Goal: Task Accomplishment & Management: Use online tool/utility

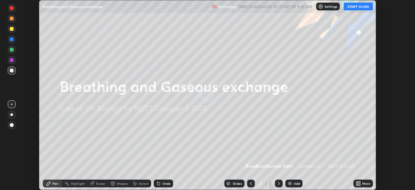
scroll to position [190, 415]
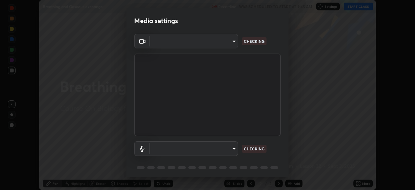
type input "09f294524f3521c037d78ee7cdb71511b6c9344afeed810a356f0d23342d5398"
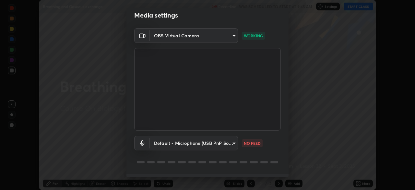
scroll to position [6, 0]
click at [204, 144] on body "Erase all Breathing and Gaseous exchange Recording WAS SCHEDULED TO START AT 9:…" at bounding box center [207, 95] width 415 height 190
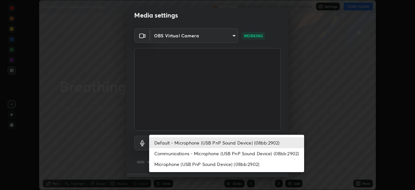
click at [207, 143] on li "Default - Microphone (USB PnP Sound Device) (08bb:2902)" at bounding box center [226, 142] width 155 height 11
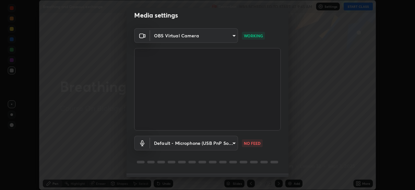
click at [208, 143] on body "Erase all Breathing and Gaseous exchange Recording WAS SCHEDULED TO START AT 9:…" at bounding box center [207, 95] width 415 height 190
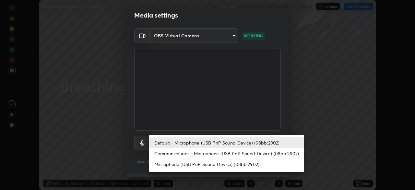
click at [209, 153] on li "Communications - Microphone (USB PnP Sound Device) (08bb:2902)" at bounding box center [226, 153] width 155 height 11
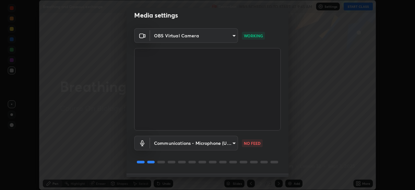
click at [209, 145] on body "Erase all Breathing and Gaseous exchange Recording WAS SCHEDULED TO START AT 9:…" at bounding box center [207, 95] width 415 height 190
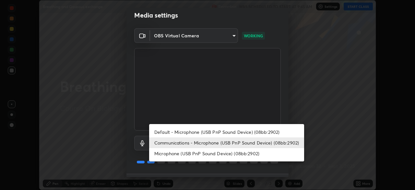
click at [210, 133] on li "Default - Microphone (USB PnP Sound Device) (08bb:2902)" at bounding box center [226, 131] width 155 height 11
type input "default"
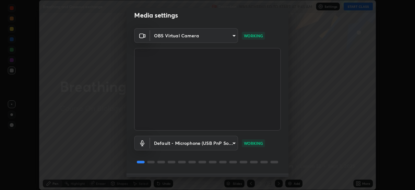
scroll to position [23, 0]
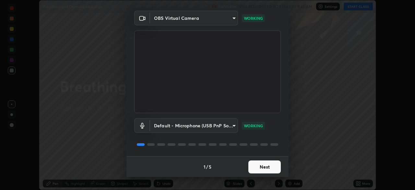
click at [257, 167] on button "Next" at bounding box center [264, 166] width 32 height 13
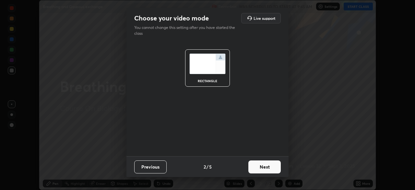
click at [263, 169] on button "Next" at bounding box center [264, 166] width 32 height 13
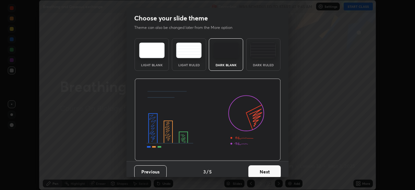
click at [256, 63] on div "Dark Ruled" at bounding box center [263, 64] width 26 height 3
click at [266, 170] on button "Next" at bounding box center [264, 171] width 32 height 13
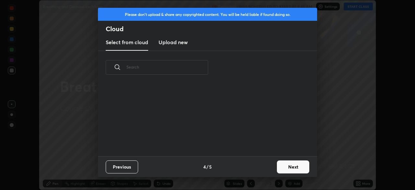
click at [280, 167] on button "Next" at bounding box center [293, 166] width 32 height 13
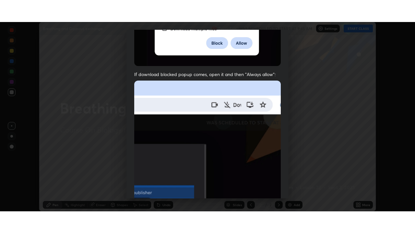
scroll to position [155, 0]
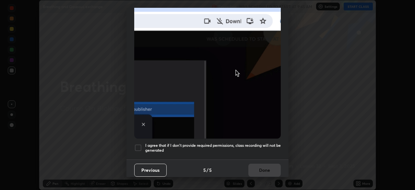
click at [187, 143] on h5 "I agree that if I don't provide required permissions, class recording will not …" at bounding box center [213, 148] width 136 height 10
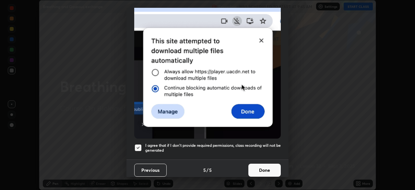
click at [259, 167] on button "Done" at bounding box center [264, 169] width 32 height 13
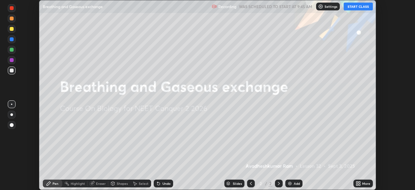
click at [356, 9] on button "START CLASS" at bounding box center [358, 7] width 29 height 8
click at [364, 186] on div "More" at bounding box center [362, 183] width 19 height 8
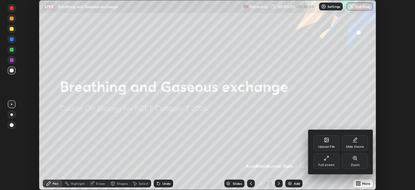
click at [331, 162] on div "Full screen" at bounding box center [327, 161] width 26 height 16
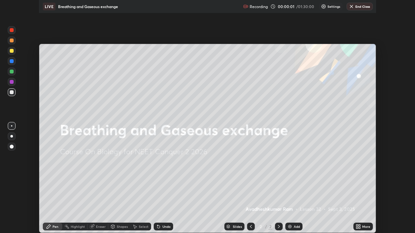
scroll to position [233, 415]
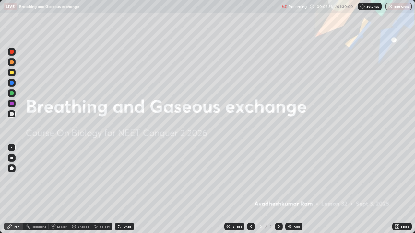
click at [294, 189] on div "Add" at bounding box center [297, 226] width 6 height 3
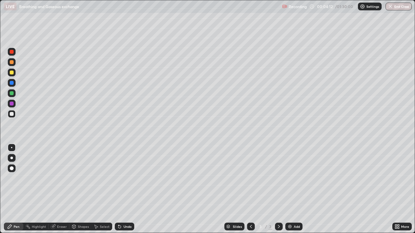
click at [122, 189] on div "Undo" at bounding box center [124, 227] width 19 height 8
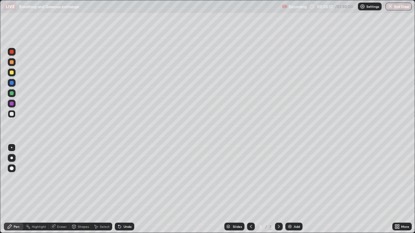
click at [128, 189] on div "Undo" at bounding box center [124, 227] width 19 height 8
click at [11, 95] on div at bounding box center [12, 93] width 4 height 4
click at [10, 72] on div at bounding box center [12, 73] width 4 height 4
click at [12, 52] on div at bounding box center [12, 52] width 4 height 4
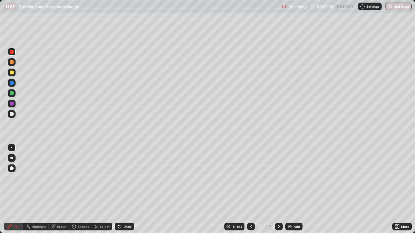
click at [12, 113] on div at bounding box center [12, 114] width 4 height 4
click at [124, 189] on div "Undo" at bounding box center [128, 226] width 8 height 3
click at [126, 189] on div "Undo" at bounding box center [128, 226] width 8 height 3
click at [124, 189] on div "Undo" at bounding box center [128, 226] width 8 height 3
click at [11, 74] on div at bounding box center [12, 73] width 4 height 4
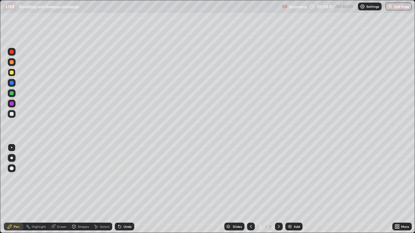
click at [12, 84] on div at bounding box center [12, 83] width 4 height 4
click at [11, 169] on div at bounding box center [12, 169] width 4 height 4
click at [12, 148] on div at bounding box center [11, 147] width 1 height 1
click at [13, 115] on div at bounding box center [12, 114] width 4 height 4
click at [126, 189] on div "Undo" at bounding box center [128, 226] width 8 height 3
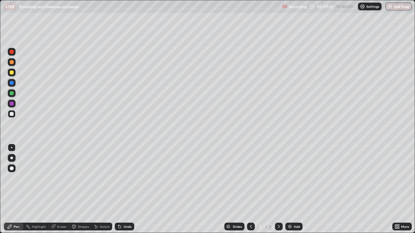
click at [124, 189] on div "Undo" at bounding box center [128, 226] width 8 height 3
click at [11, 94] on div at bounding box center [12, 93] width 4 height 4
click at [11, 115] on div at bounding box center [12, 114] width 4 height 4
click at [124, 189] on div "Undo" at bounding box center [128, 226] width 8 height 3
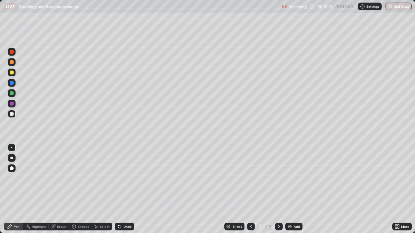
click at [12, 113] on div at bounding box center [12, 114] width 4 height 4
click at [11, 53] on div at bounding box center [12, 52] width 4 height 4
click at [10, 113] on div at bounding box center [12, 114] width 4 height 4
click at [12, 74] on div at bounding box center [12, 73] width 4 height 4
click at [11, 95] on div at bounding box center [12, 93] width 4 height 4
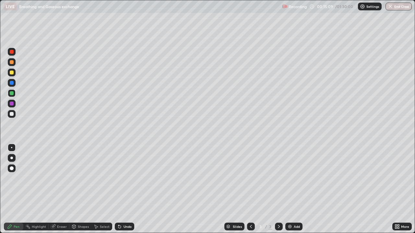
click at [12, 115] on div at bounding box center [12, 114] width 4 height 4
click at [12, 74] on div at bounding box center [12, 73] width 4 height 4
click at [127, 189] on div "Undo" at bounding box center [128, 226] width 8 height 3
click at [126, 189] on div "Undo" at bounding box center [124, 227] width 19 height 8
click at [13, 114] on div at bounding box center [12, 114] width 4 height 4
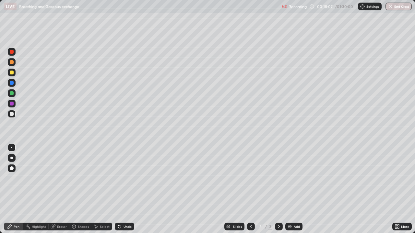
click at [12, 73] on div at bounding box center [12, 73] width 4 height 4
click at [124, 189] on div "Undo" at bounding box center [128, 226] width 8 height 3
click at [125, 189] on div "Undo" at bounding box center [128, 226] width 8 height 3
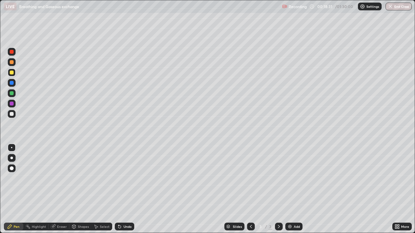
click at [125, 189] on div "Undo" at bounding box center [128, 226] width 8 height 3
click at [124, 189] on div "Undo" at bounding box center [128, 226] width 8 height 3
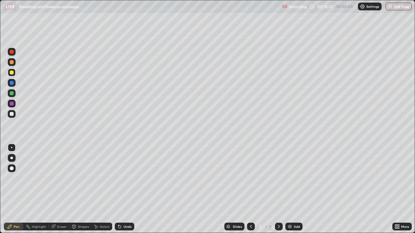
click at [123, 189] on div "Undo" at bounding box center [124, 227] width 19 height 8
click at [122, 189] on div "Undo" at bounding box center [124, 227] width 19 height 8
click at [11, 64] on div at bounding box center [12, 62] width 4 height 4
click at [295, 189] on div "Add" at bounding box center [297, 226] width 6 height 3
click at [11, 115] on div at bounding box center [12, 114] width 4 height 4
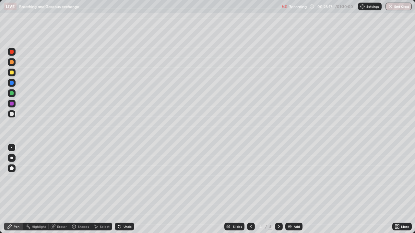
click at [11, 73] on div at bounding box center [12, 73] width 4 height 4
click at [12, 53] on div at bounding box center [12, 52] width 4 height 4
click at [125, 189] on div "Undo" at bounding box center [128, 226] width 8 height 3
click at [11, 114] on div at bounding box center [12, 114] width 4 height 4
click at [124, 189] on div "Undo" at bounding box center [128, 226] width 8 height 3
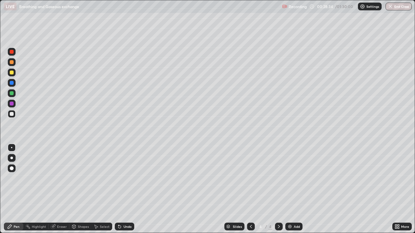
click at [12, 52] on div at bounding box center [12, 52] width 4 height 4
click at [12, 75] on div at bounding box center [12, 73] width 8 height 8
click at [11, 86] on div at bounding box center [12, 83] width 8 height 8
click at [11, 114] on div at bounding box center [12, 114] width 4 height 4
click at [128, 189] on div "Undo" at bounding box center [124, 227] width 19 height 8
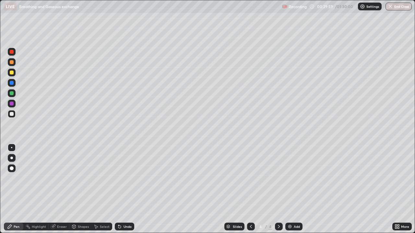
click at [125, 189] on div "Undo" at bounding box center [128, 226] width 8 height 3
click at [126, 189] on div "Undo" at bounding box center [128, 226] width 8 height 3
click at [128, 189] on div "Undo" at bounding box center [128, 226] width 8 height 3
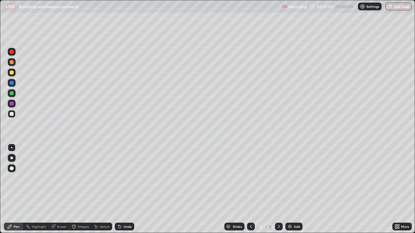
click at [121, 189] on div "Undo" at bounding box center [124, 227] width 19 height 8
click at [121, 189] on icon at bounding box center [119, 226] width 5 height 5
click at [13, 74] on div at bounding box center [12, 73] width 4 height 4
click at [12, 53] on div at bounding box center [12, 52] width 4 height 4
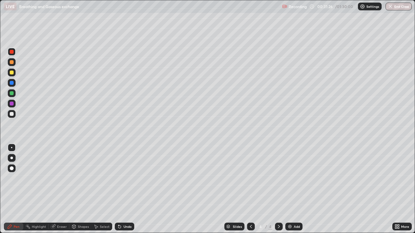
click at [12, 114] on div at bounding box center [12, 114] width 4 height 4
click at [11, 85] on div at bounding box center [12, 83] width 4 height 4
click at [13, 114] on div at bounding box center [12, 114] width 4 height 4
click at [124, 189] on div "Undo" at bounding box center [128, 226] width 8 height 3
click at [126, 189] on div "Undo" at bounding box center [128, 226] width 8 height 3
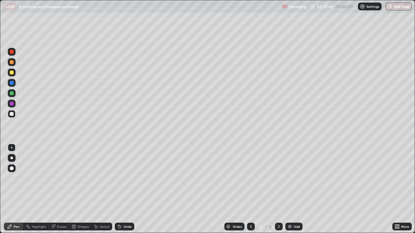
click at [126, 189] on div "Undo" at bounding box center [124, 227] width 19 height 8
click at [13, 73] on div at bounding box center [12, 73] width 4 height 4
click at [294, 189] on div "Add" at bounding box center [297, 226] width 6 height 3
click at [11, 73] on div at bounding box center [12, 73] width 4 height 4
click at [12, 114] on div at bounding box center [12, 114] width 4 height 4
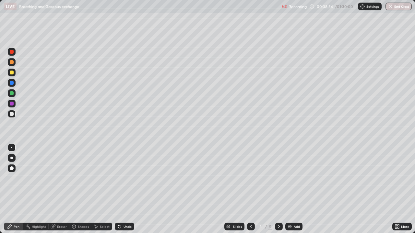
click at [11, 63] on div at bounding box center [12, 62] width 4 height 4
click at [13, 73] on div at bounding box center [12, 73] width 4 height 4
click at [12, 148] on div at bounding box center [11, 147] width 1 height 1
click at [12, 114] on div at bounding box center [12, 114] width 4 height 4
click at [120, 189] on icon at bounding box center [119, 227] width 3 height 3
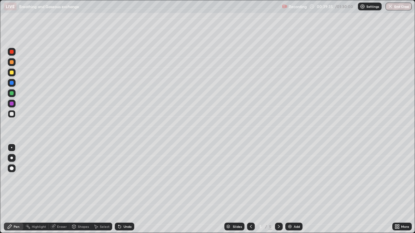
click at [60, 189] on div "Eraser" at bounding box center [62, 226] width 10 height 3
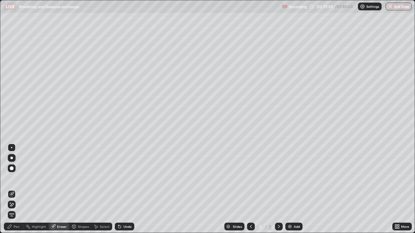
click at [15, 189] on div "Pen" at bounding box center [17, 226] width 6 height 3
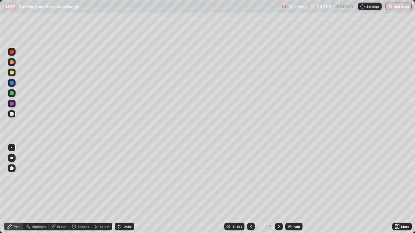
click at [11, 113] on div at bounding box center [12, 114] width 4 height 4
click at [59, 189] on div "Eraser" at bounding box center [62, 226] width 10 height 3
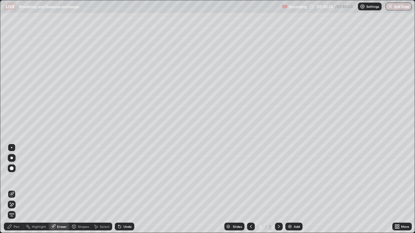
click at [15, 189] on div "Pen" at bounding box center [17, 226] width 6 height 3
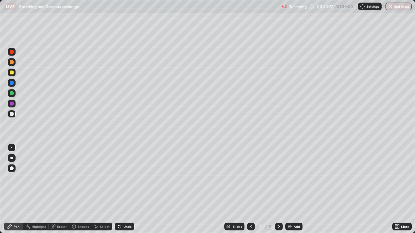
click at [12, 63] on div at bounding box center [12, 62] width 4 height 4
click at [11, 73] on div at bounding box center [12, 73] width 4 height 4
click at [58, 189] on div "Eraser" at bounding box center [62, 226] width 10 height 3
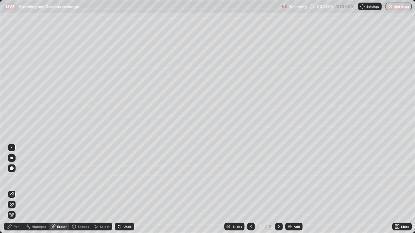
click at [12, 189] on div "Pen" at bounding box center [13, 227] width 19 height 8
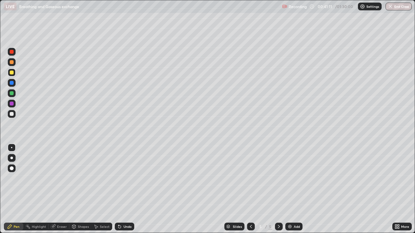
click at [12, 93] on div at bounding box center [12, 93] width 4 height 4
click at [13, 115] on div at bounding box center [12, 114] width 4 height 4
click at [12, 93] on div at bounding box center [12, 93] width 4 height 4
click at [57, 189] on div "Eraser" at bounding box center [62, 226] width 10 height 3
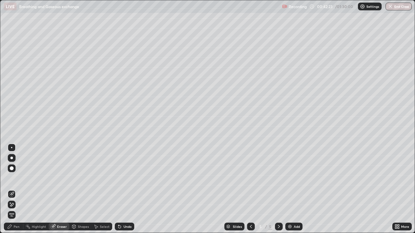
click at [15, 189] on div "Pen" at bounding box center [17, 226] width 6 height 3
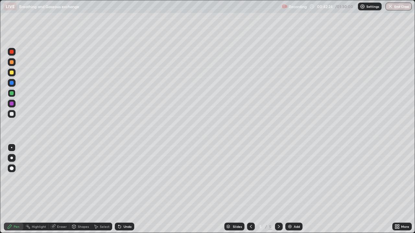
click at [12, 62] on div at bounding box center [12, 62] width 4 height 4
click at [11, 114] on div at bounding box center [12, 114] width 4 height 4
click at [12, 93] on div at bounding box center [12, 93] width 4 height 4
click at [11, 114] on div at bounding box center [12, 114] width 4 height 4
click at [124, 189] on div "Undo" at bounding box center [128, 226] width 8 height 3
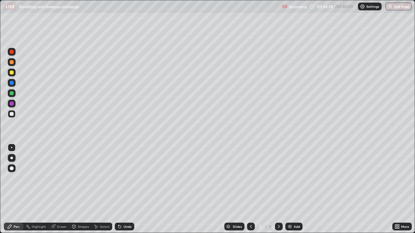
click at [126, 189] on div "Undo" at bounding box center [128, 226] width 8 height 3
click at [124, 189] on div "Undo" at bounding box center [128, 226] width 8 height 3
click at [125, 189] on div "Undo" at bounding box center [128, 226] width 8 height 3
click at [10, 114] on div at bounding box center [12, 114] width 4 height 4
click at [60, 189] on div "Eraser" at bounding box center [59, 227] width 21 height 8
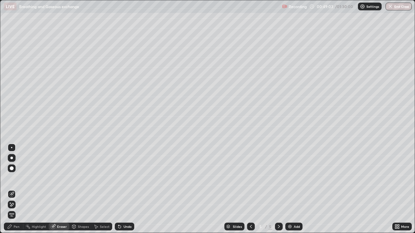
click at [16, 189] on div "Pen" at bounding box center [17, 226] width 6 height 3
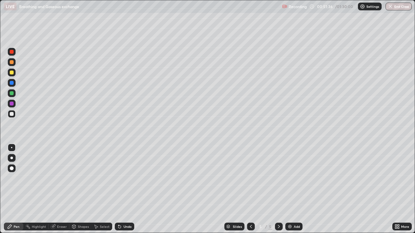
click at [251, 189] on icon at bounding box center [250, 226] width 5 height 5
click at [278, 189] on icon at bounding box center [278, 226] width 5 height 5
click at [291, 189] on img at bounding box center [289, 226] width 5 height 5
click at [11, 72] on div at bounding box center [12, 73] width 4 height 4
click at [125, 189] on div "Undo" at bounding box center [128, 226] width 8 height 3
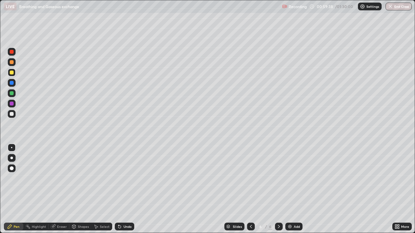
click at [12, 53] on div at bounding box center [12, 52] width 4 height 4
click at [11, 115] on div at bounding box center [12, 114] width 4 height 4
click at [125, 189] on div "Undo" at bounding box center [124, 227] width 19 height 8
click at [124, 189] on div "Undo" at bounding box center [128, 226] width 8 height 3
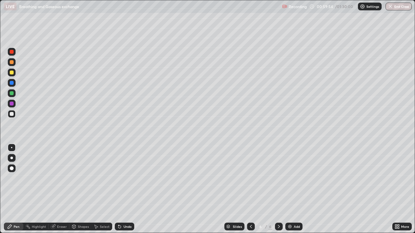
click at [119, 189] on icon at bounding box center [119, 227] width 3 height 3
click at [11, 52] on div at bounding box center [12, 52] width 4 height 4
click at [124, 189] on div "Undo" at bounding box center [128, 226] width 8 height 3
click at [11, 113] on div at bounding box center [12, 114] width 4 height 4
click at [12, 74] on div at bounding box center [12, 73] width 4 height 4
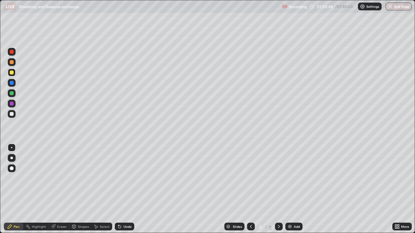
click at [13, 114] on div at bounding box center [12, 114] width 4 height 4
click at [12, 74] on div at bounding box center [12, 73] width 4 height 4
click at [12, 114] on div at bounding box center [12, 114] width 4 height 4
click at [12, 71] on div at bounding box center [12, 73] width 4 height 4
click at [125, 189] on div "Undo" at bounding box center [128, 226] width 8 height 3
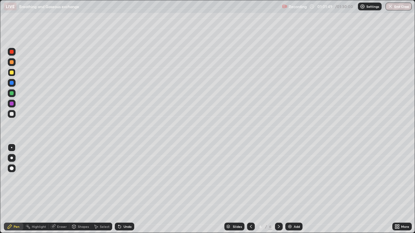
click at [122, 189] on div "Undo" at bounding box center [124, 227] width 19 height 8
click at [124, 189] on div "Undo" at bounding box center [128, 226] width 8 height 3
click at [122, 189] on div "Undo" at bounding box center [124, 227] width 19 height 8
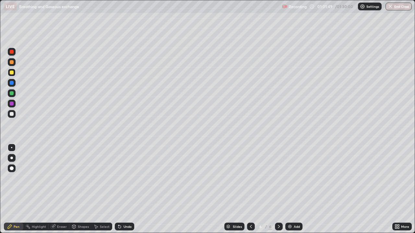
click at [122, 189] on div "Undo" at bounding box center [124, 227] width 19 height 8
click at [124, 189] on div "Undo" at bounding box center [128, 226] width 8 height 3
click at [125, 189] on div "Undo" at bounding box center [128, 226] width 8 height 3
click at [125, 189] on div "Undo" at bounding box center [124, 227] width 19 height 8
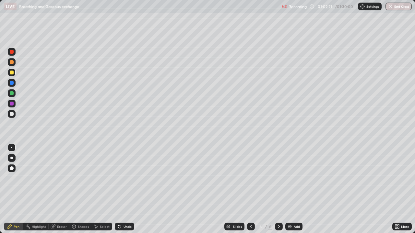
click at [11, 116] on div at bounding box center [12, 114] width 8 height 8
click at [11, 52] on div at bounding box center [12, 52] width 4 height 4
click at [126, 189] on div "Undo" at bounding box center [128, 226] width 8 height 3
click at [12, 113] on div at bounding box center [12, 114] width 4 height 4
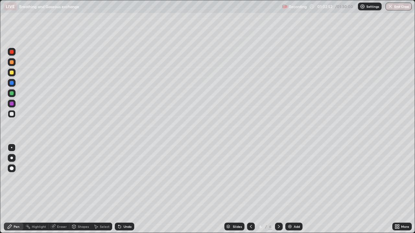
click at [12, 74] on div at bounding box center [12, 73] width 4 height 4
click at [14, 114] on div at bounding box center [12, 114] width 8 height 8
click at [15, 76] on div at bounding box center [12, 72] width 8 height 10
click at [120, 189] on icon at bounding box center [119, 226] width 5 height 5
click at [121, 189] on icon at bounding box center [119, 226] width 5 height 5
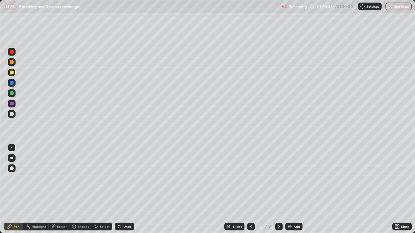
click at [120, 189] on icon at bounding box center [119, 226] width 5 height 5
click at [121, 189] on icon at bounding box center [119, 226] width 5 height 5
click at [120, 189] on icon at bounding box center [119, 227] width 3 height 3
click at [11, 93] on div at bounding box center [12, 93] width 4 height 4
click at [11, 72] on div at bounding box center [12, 73] width 4 height 4
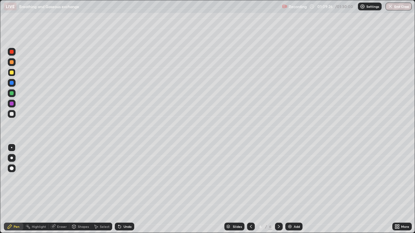
click at [125, 189] on div "Undo" at bounding box center [128, 226] width 8 height 3
click at [126, 189] on div "Undo" at bounding box center [128, 226] width 8 height 3
click at [125, 189] on div "Undo" at bounding box center [128, 226] width 8 height 3
click at [250, 189] on icon at bounding box center [250, 226] width 5 height 5
click at [247, 189] on div at bounding box center [251, 227] width 8 height 8
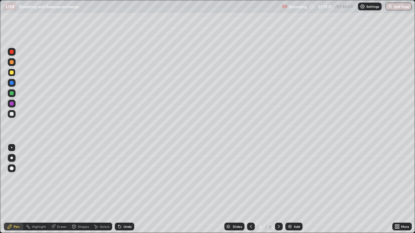
click at [248, 189] on icon at bounding box center [250, 226] width 5 height 5
click at [250, 189] on icon at bounding box center [250, 226] width 5 height 5
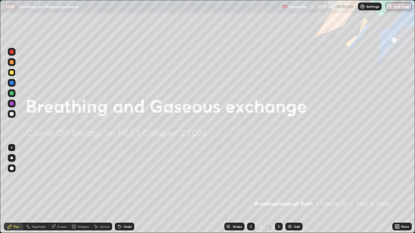
click at [275, 189] on div at bounding box center [279, 227] width 8 height 8
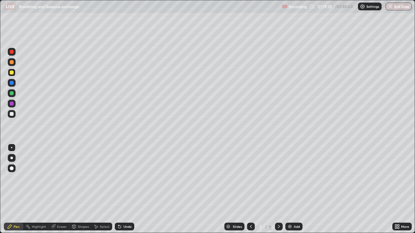
click at [275, 189] on div at bounding box center [279, 227] width 8 height 8
click at [278, 189] on icon at bounding box center [278, 226] width 5 height 5
click at [276, 189] on icon at bounding box center [278, 226] width 5 height 5
click at [399, 6] on button "End Class" at bounding box center [399, 7] width 26 height 8
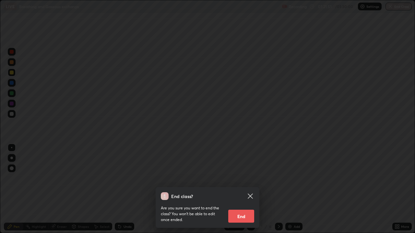
click at [244, 189] on button "End" at bounding box center [241, 216] width 26 height 13
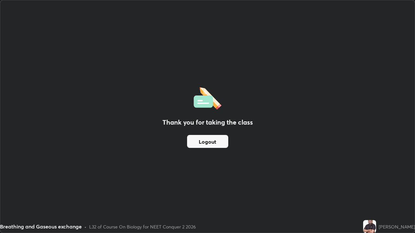
click at [223, 142] on button "Logout" at bounding box center [207, 141] width 41 height 13
